Goal: Information Seeking & Learning: Check status

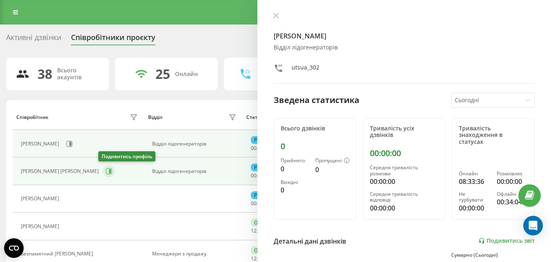
click at [106, 169] on icon at bounding box center [109, 171] width 7 height 7
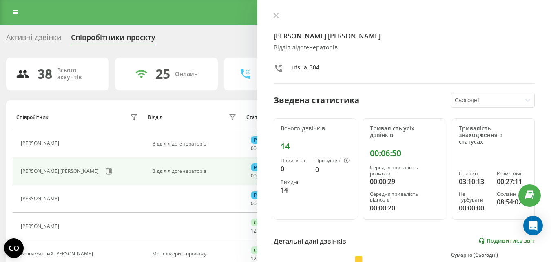
click at [501, 239] on link "Подивитись звіт" at bounding box center [507, 240] width 56 height 7
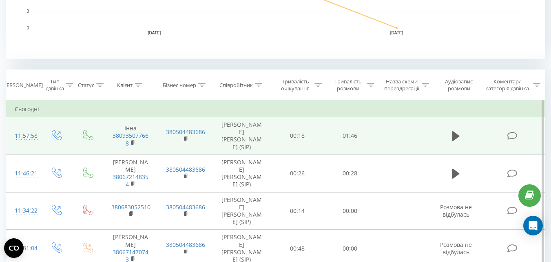
scroll to position [286, 0]
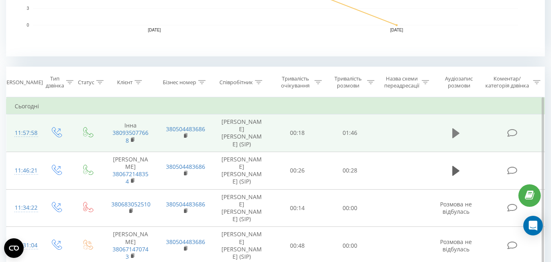
click at [460, 130] on button at bounding box center [456, 133] width 12 height 12
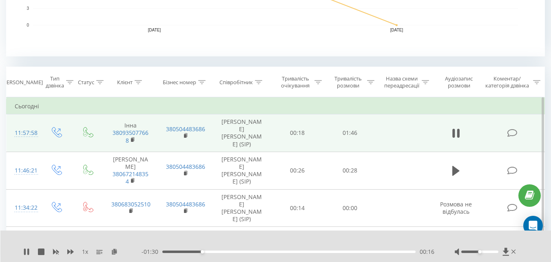
click at [188, 250] on div "- 01:30 00:16 00:16" at bounding box center [288, 251] width 293 height 8
click at [188, 250] on div "00:17" at bounding box center [288, 251] width 253 height 2
click at [221, 252] on div "- 01:11 00:35 00:35" at bounding box center [288, 251] width 293 height 8
click at [223, 251] on div "00:25" at bounding box center [288, 251] width 253 height 2
drag, startPoint x: 132, startPoint y: 139, endPoint x: 145, endPoint y: 134, distance: 13.2
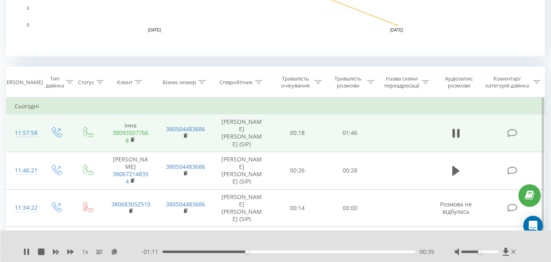
click at [132, 139] on rect at bounding box center [132, 140] width 2 height 4
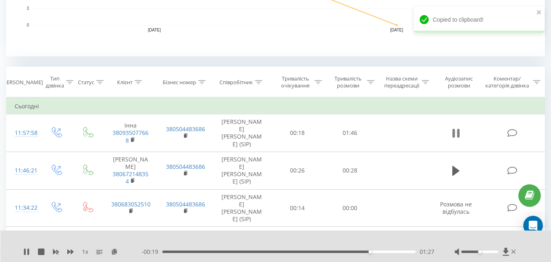
click at [456, 132] on icon at bounding box center [456, 132] width 7 height 11
